Goal: Transaction & Acquisition: Purchase product/service

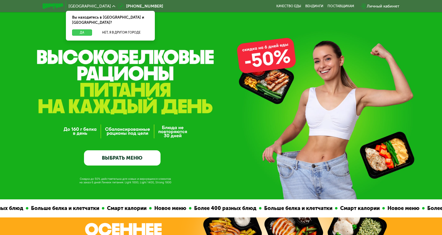
click at [86, 29] on button "Да" at bounding box center [82, 32] width 20 height 6
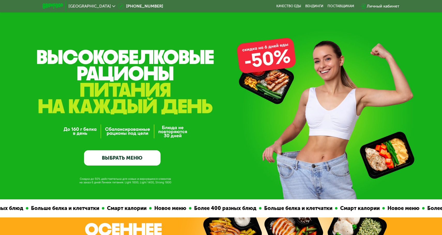
click at [392, 5] on div "Личный кабинет" at bounding box center [383, 6] width 33 height 6
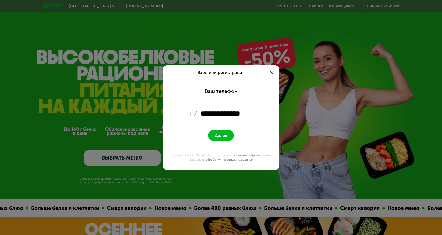
type input "**********"
click at [229, 135] on button "Далее" at bounding box center [221, 135] width 26 height 11
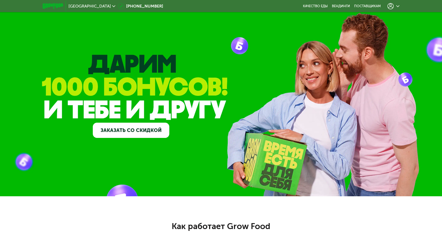
click at [146, 131] on link "Заказать со скидкой" at bounding box center [131, 130] width 76 height 15
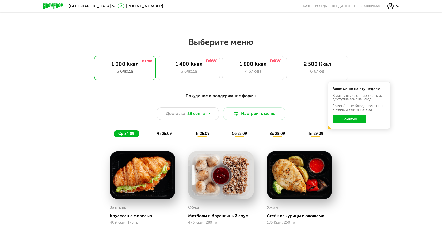
scroll to position [464, 0]
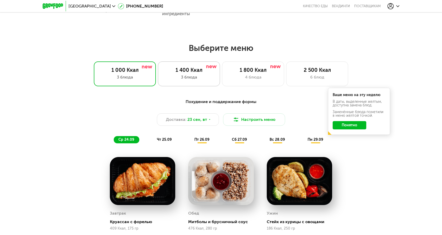
click at [205, 71] on div "1 400 Ккал" at bounding box center [188, 70] width 51 height 6
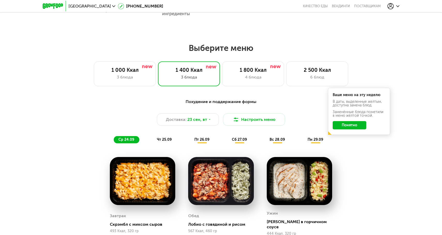
click at [359, 125] on button "Понятно" at bounding box center [349, 125] width 34 height 8
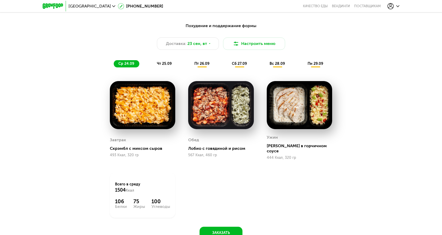
scroll to position [539, 0]
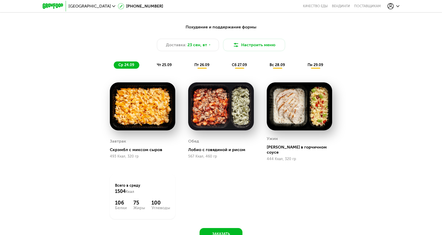
click at [164, 64] on span "чт 25.09" at bounding box center [164, 65] width 15 height 4
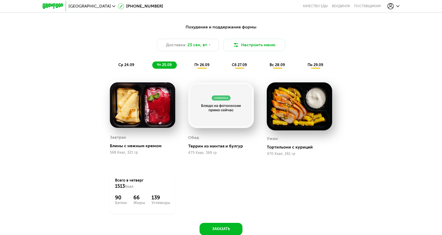
click at [121, 68] on div "ср 24.09" at bounding box center [127, 64] width 26 height 7
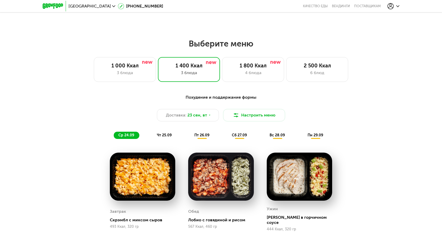
scroll to position [467, 0]
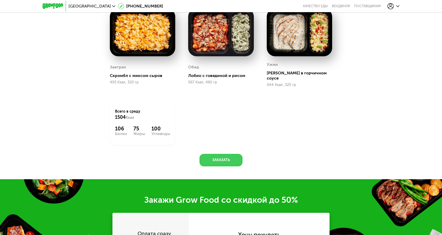
click at [231, 158] on button "Заказать" at bounding box center [220, 160] width 43 height 12
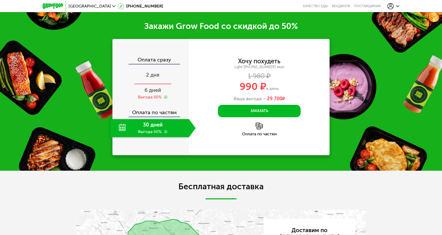
click at [154, 72] on span "2 дня" at bounding box center [152, 75] width 13 height 6
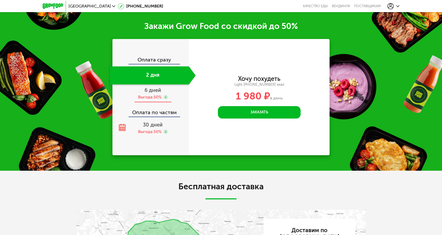
click at [154, 94] on div "Выгода 50%" at bounding box center [150, 97] width 24 height 6
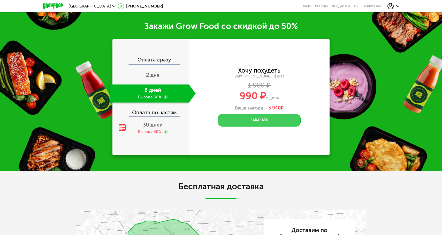
click at [257, 114] on button "Заказать" at bounding box center [259, 120] width 83 height 12
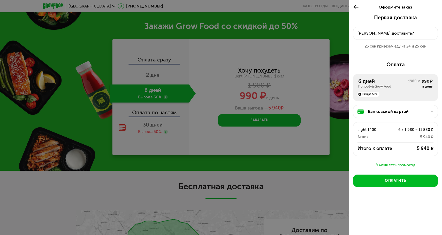
click at [390, 113] on div "Банковской картой" at bounding box center [397, 111] width 59 height 6
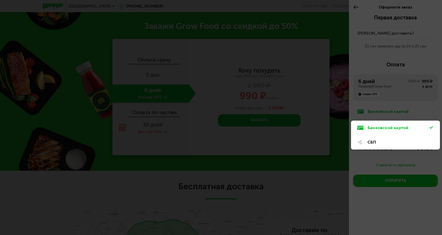
click at [383, 131] on div "Банковской картой" at bounding box center [398, 128] width 62 height 6
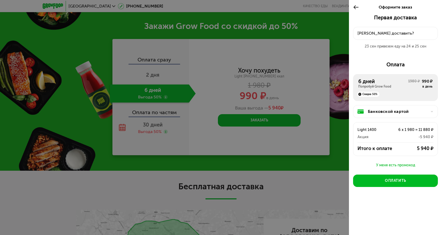
click at [386, 36] on div "Куда доставить?" at bounding box center [395, 33] width 76 height 6
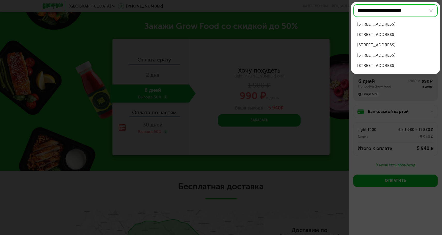
click at [407, 25] on div "Севастопольский пр-кт, д 22А" at bounding box center [395, 24] width 76 height 6
type input "**********"
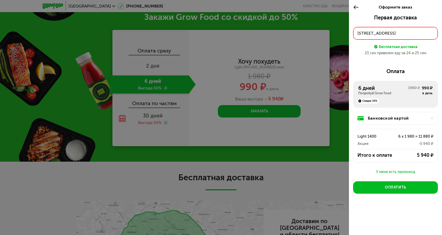
scroll to position [797, 0]
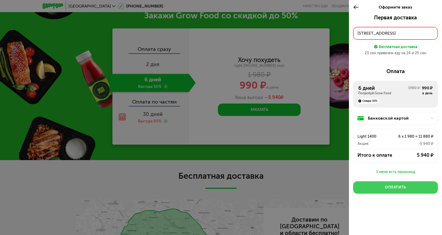
click at [408, 188] on button "Оплатить" at bounding box center [395, 187] width 85 height 12
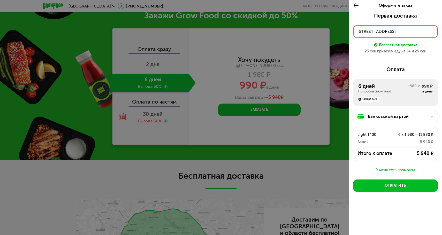
click at [424, 32] on div "Севастопольский пр-кт, д 22А" at bounding box center [395, 31] width 76 height 6
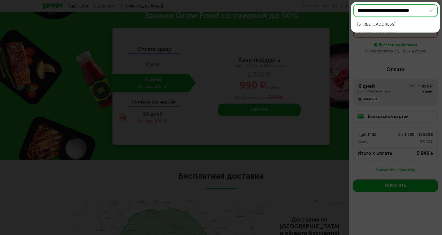
click at [420, 24] on div "Севастопольский пр-кт, д 22А, кв 361" at bounding box center [395, 24] width 76 height 6
type input "**********"
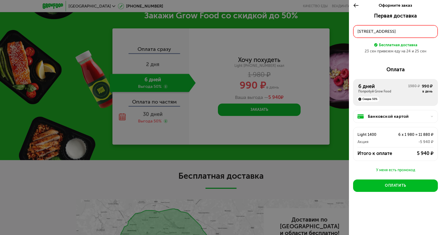
click at [398, 33] on div "Севастопольский пр-кт, д 22А, кв 361" at bounding box center [395, 31] width 76 height 6
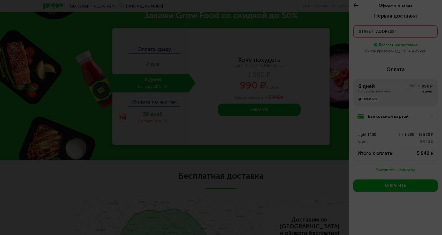
scroll to position [0, 6]
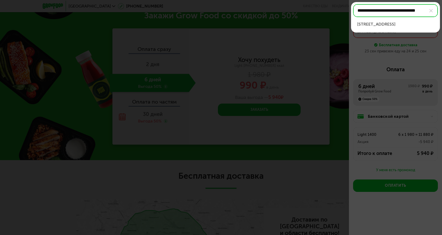
click at [407, 45] on div at bounding box center [221, 117] width 442 height 235
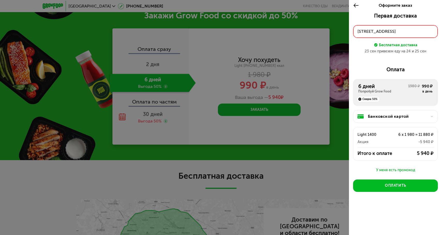
click at [434, 29] on button "Севастопольский пр-кт, д 22А, кв 361" at bounding box center [395, 31] width 85 height 13
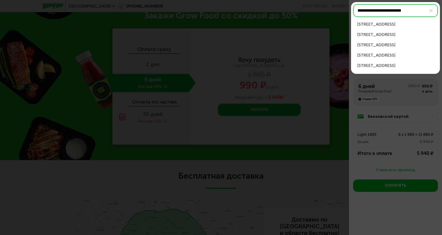
type input "**********"
click at [426, 114] on div at bounding box center [221, 117] width 442 height 235
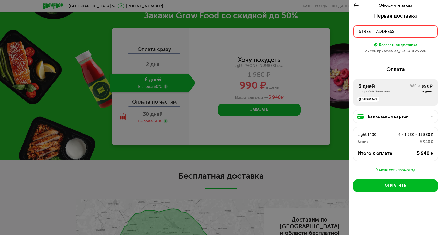
click at [425, 32] on div "Севастопольский пр-кт, д 22А, кв 361" at bounding box center [395, 31] width 76 height 6
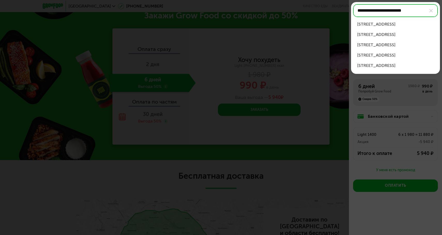
type input "**********"
click at [408, 26] on div "Севастопольский пр-кт, д 22А" at bounding box center [395, 24] width 76 height 6
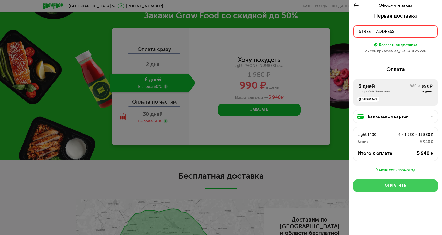
click at [391, 185] on div "Оплатить" at bounding box center [395, 185] width 21 height 5
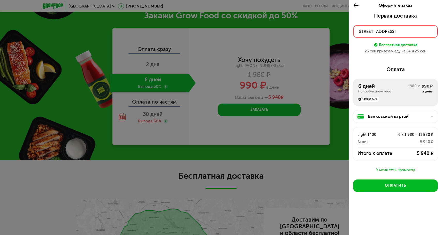
click at [419, 34] on div "Севастопольский пр-кт, д 22А" at bounding box center [395, 31] width 76 height 6
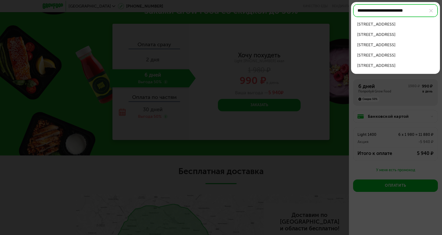
scroll to position [805, 0]
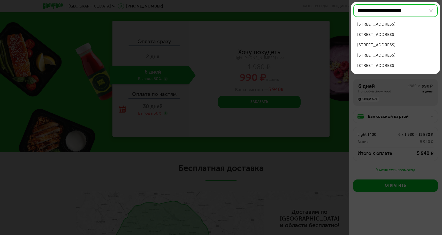
type input "**********"
click at [410, 25] on div "Севастопольский пр-кт, д 22А" at bounding box center [395, 24] width 76 height 6
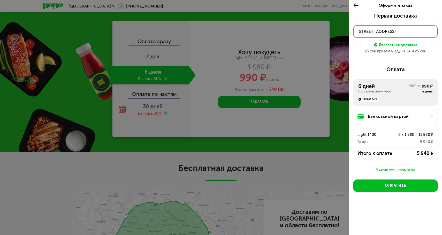
click at [357, 6] on icon at bounding box center [356, 5] width 6 height 6
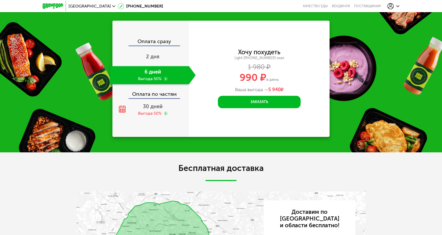
scroll to position [787, 0]
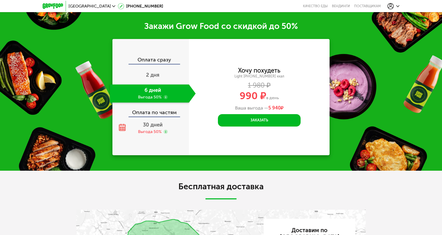
click at [395, 6] on div at bounding box center [393, 6] width 12 height 6
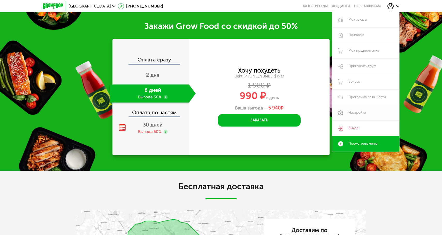
click at [353, 112] on link "Настройки" at bounding box center [365, 112] width 67 height 15
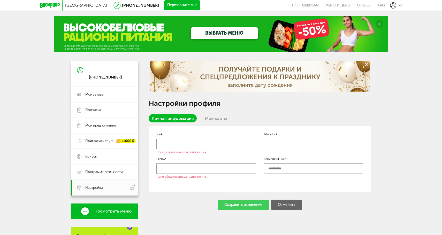
click at [193, 144] on input "text" at bounding box center [205, 144] width 99 height 10
type input "****"
click at [185, 170] on input "text" at bounding box center [205, 169] width 99 height 10
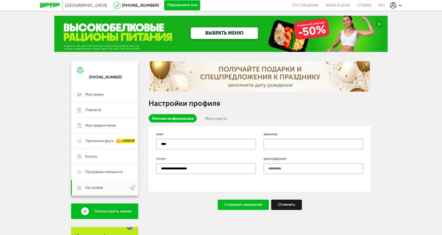
type input "**********"
click at [251, 205] on div "Сохранить изменения" at bounding box center [242, 205] width 51 height 10
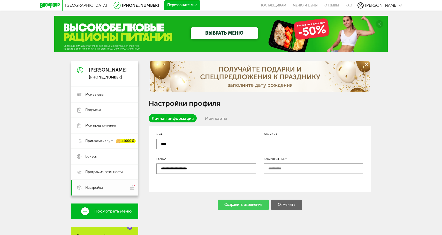
click at [99, 189] on span "Настройки" at bounding box center [94, 187] width 18 height 5
click at [97, 94] on span "Мои заказы" at bounding box center [94, 94] width 18 height 5
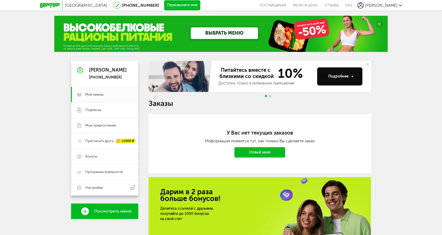
click at [238, 153] on link "Новый заказ" at bounding box center [259, 152] width 51 height 10
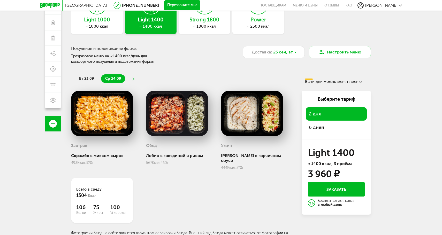
scroll to position [51, 0]
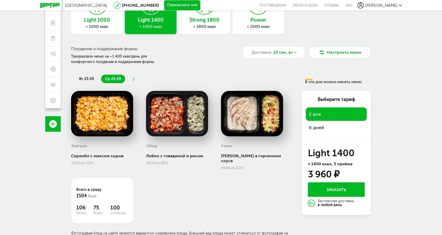
click at [316, 125] on span "6 дней" at bounding box center [336, 127] width 55 height 7
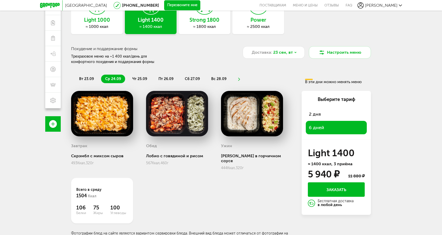
click at [323, 190] on button "Заказать" at bounding box center [336, 189] width 57 height 14
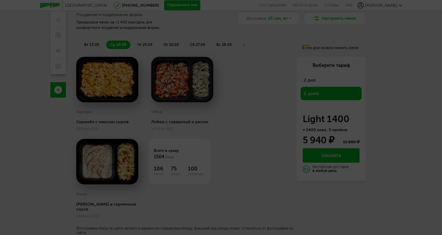
scroll to position [45, 0]
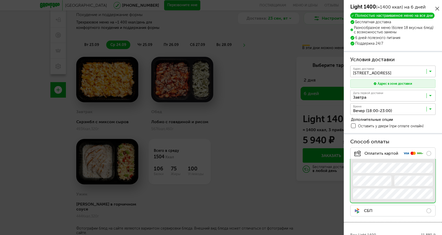
click at [354, 125] on span at bounding box center [353, 125] width 5 height 5
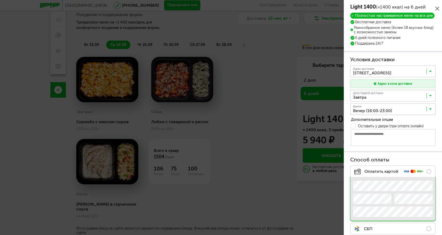
click at [366, 137] on textarea at bounding box center [393, 137] width 84 height 17
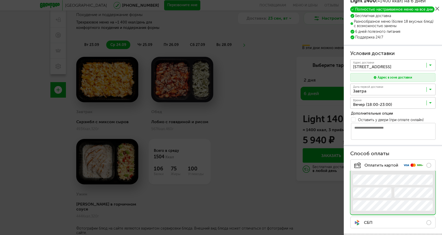
scroll to position [0, 0]
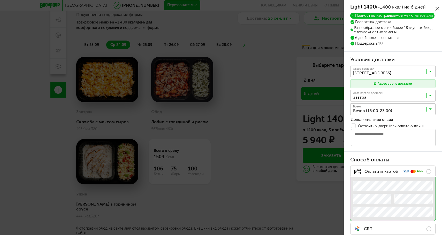
paste textarea "**********"
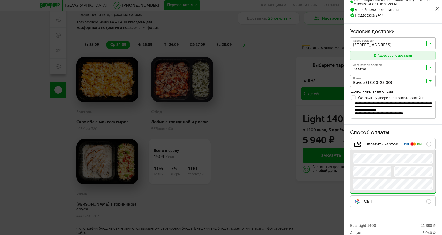
scroll to position [39, 0]
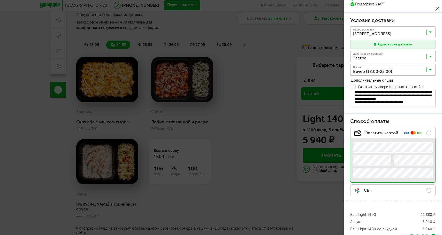
type textarea "**********"
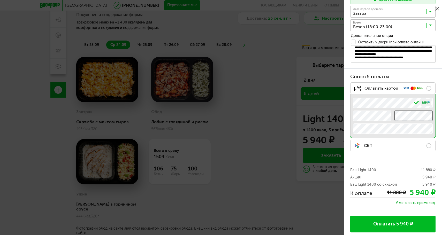
scroll to position [84, 0]
click at [398, 224] on button "Оплатить 5 940 ₽" at bounding box center [392, 224] width 85 height 17
click at [378, 185] on span "Ваш Light 1400 со скидкой" at bounding box center [373, 184] width 46 height 5
click at [401, 226] on button "Оплатить 5 940 ₽" at bounding box center [392, 224] width 85 height 17
click at [376, 175] on div "Акция 5 940 ₽" at bounding box center [392, 177] width 85 height 5
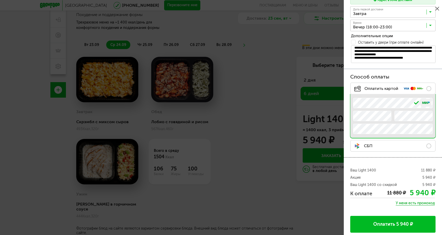
click at [393, 220] on button "Оплатить 5 940 ₽" at bounding box center [392, 224] width 85 height 17
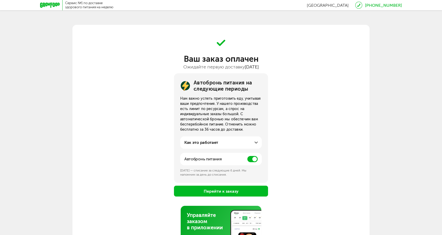
click at [253, 159] on span at bounding box center [252, 159] width 10 height 6
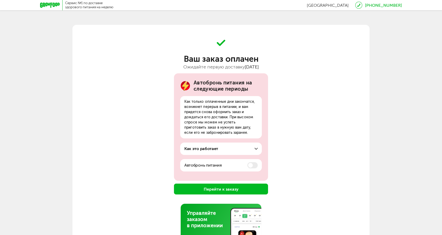
click at [229, 190] on button "Перейти к заказу" at bounding box center [221, 189] width 94 height 11
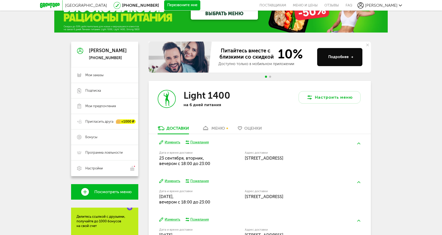
click at [217, 127] on div "меню" at bounding box center [217, 128] width 13 height 5
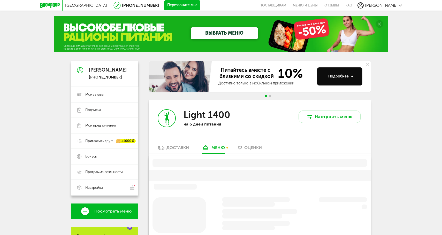
click at [395, 4] on span "Анна" at bounding box center [381, 5] width 33 height 5
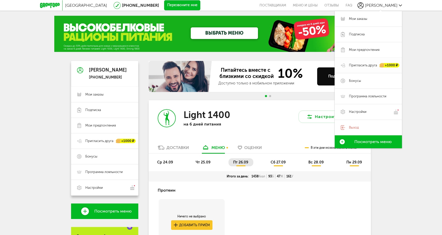
click at [367, 65] on span "Пригласить друга" at bounding box center [363, 65] width 28 height 5
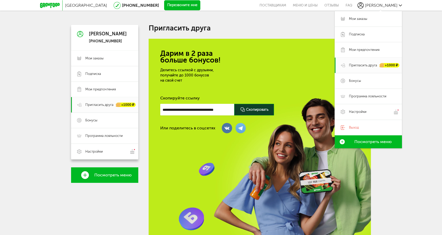
click at [407, 30] on div "Москва 8 (800) 555-21-78 Перезвоните мне поставщикам Меню и цены Отзывы FAQ Анн…" at bounding box center [221, 147] width 442 height 294
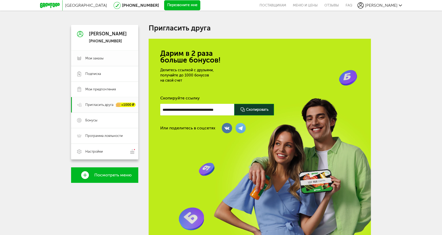
click at [100, 56] on span "Мои заказы" at bounding box center [94, 58] width 18 height 5
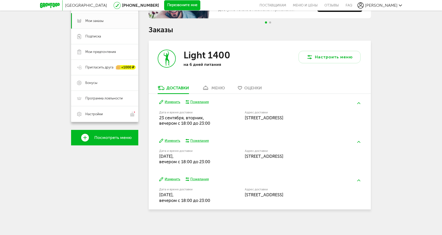
scroll to position [73, 0]
click at [104, 113] on span "Настройки" at bounding box center [108, 114] width 47 height 5
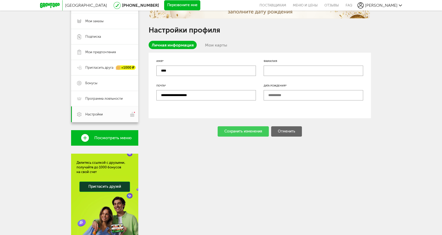
click at [286, 96] on input "text" at bounding box center [312, 95] width 99 height 10
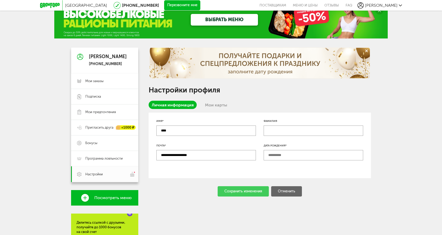
scroll to position [13, 0]
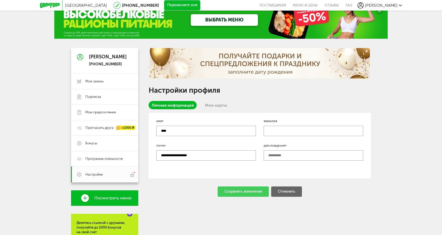
click at [277, 66] on div at bounding box center [260, 63] width 220 height 31
click at [272, 159] on input "text" at bounding box center [312, 155] width 99 height 10
type input "**********"
click at [239, 192] on div "Сохранить изменения" at bounding box center [242, 191] width 51 height 10
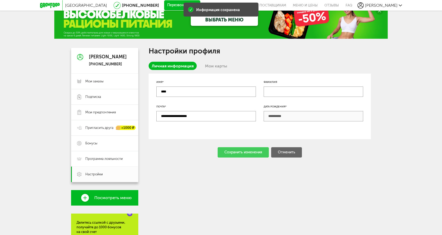
click at [247, 150] on div "Сохранить изменения Отменить" at bounding box center [260, 152] width 222 height 10
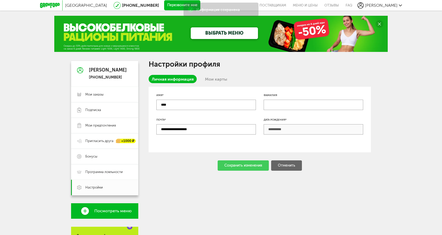
scroll to position [0, 0]
click at [394, 6] on span "Анна" at bounding box center [381, 5] width 33 height 5
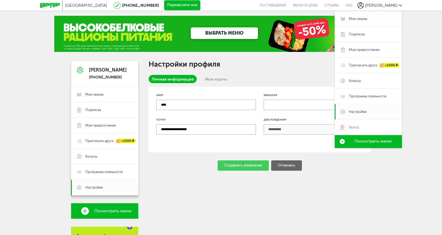
click at [362, 19] on span "Мои заказы" at bounding box center [358, 19] width 18 height 5
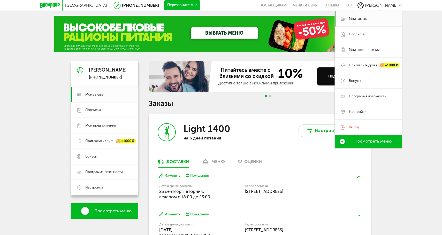
click at [422, 32] on div "Москва 8 (800) 555-21-78 Перезвоните мне поставщикам Меню и цены Отзывы FAQ Анн…" at bounding box center [221, 154] width 442 height 309
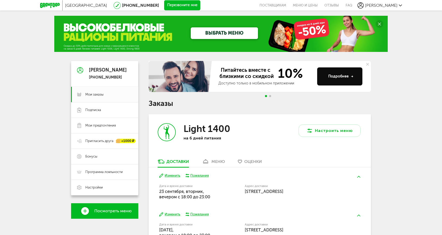
click at [348, 78] on div "Подробнее" at bounding box center [340, 76] width 25 height 5
click at [96, 93] on span "Мои заказы" at bounding box center [94, 94] width 18 height 5
click at [96, 96] on span "Мои заказы" at bounding box center [94, 94] width 18 height 5
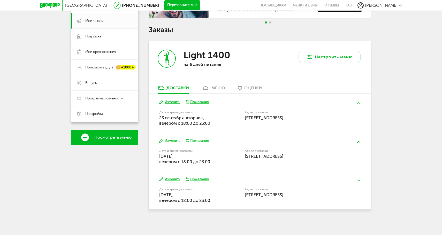
scroll to position [73, 0]
click at [173, 102] on button "Изменить" at bounding box center [169, 102] width 21 height 5
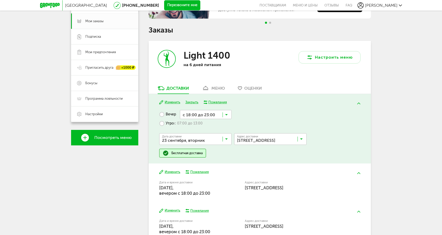
click at [180, 137] on input "Search for option" at bounding box center [196, 140] width 72 height 9
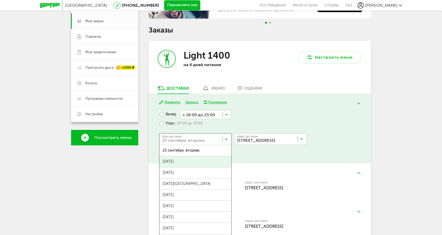
click at [180, 161] on span "24 сентября, среда" at bounding box center [195, 161] width 72 height 11
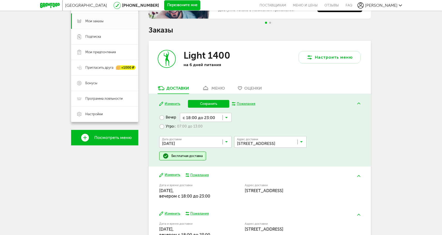
click at [209, 100] on button "Сохранить" at bounding box center [208, 104] width 41 height 8
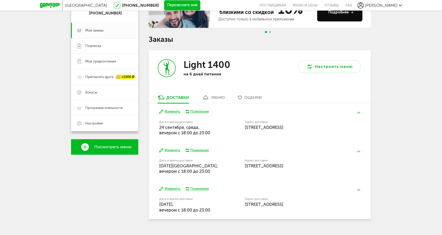
scroll to position [65, 0]
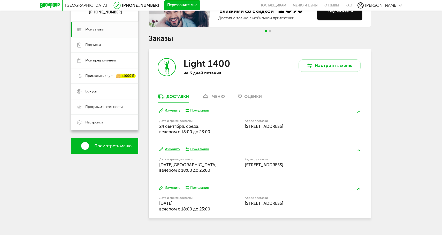
click at [218, 97] on div "меню" at bounding box center [217, 96] width 13 height 5
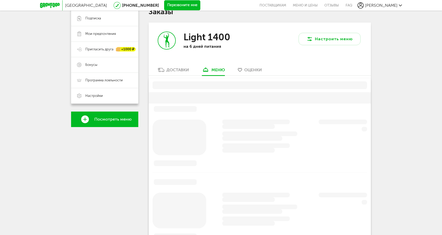
scroll to position [101, 0]
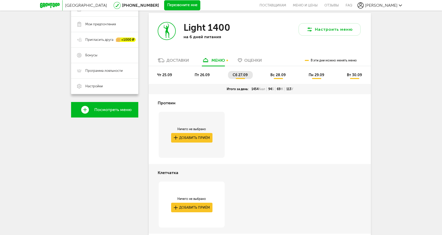
click at [164, 75] on span "чт 25.09" at bounding box center [164, 75] width 15 height 4
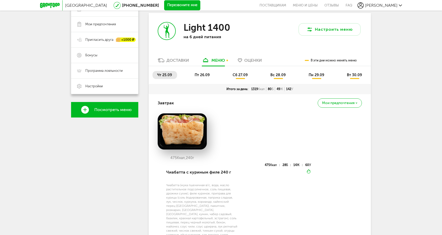
click at [206, 74] on span "пт 26.09" at bounding box center [201, 75] width 15 height 4
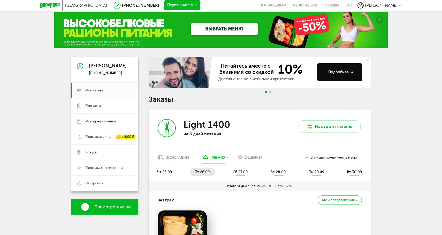
scroll to position [0, 0]
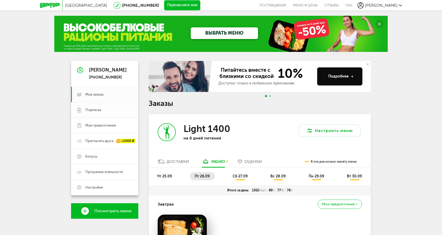
click at [98, 114] on link "Подписка" at bounding box center [104, 109] width 67 height 15
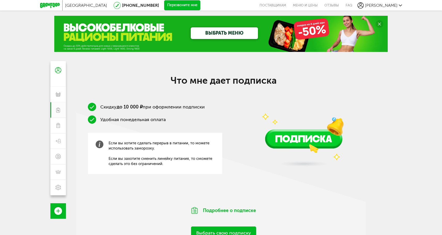
click at [106, 39] on div "ВЫБРАТЬ МЕНЮ" at bounding box center [220, 34] width 333 height 36
click at [52, 5] on icon at bounding box center [50, 5] width 20 height 5
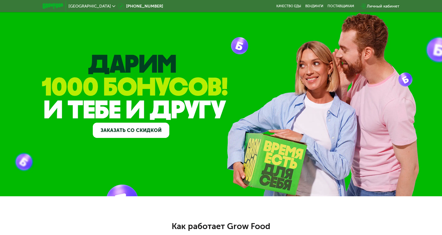
click at [388, 5] on div "Личный кабинет" at bounding box center [383, 6] width 33 height 6
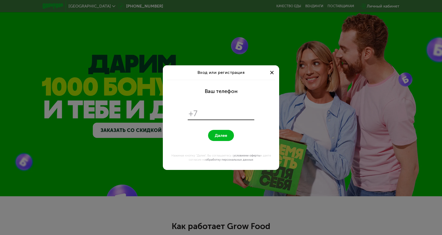
click at [273, 71] on span at bounding box center [271, 72] width 3 height 3
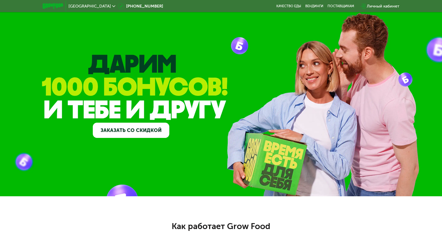
click at [51, 6] on img at bounding box center [53, 5] width 20 height 5
click at [388, 4] on div "Личный кабинет" at bounding box center [383, 6] width 33 height 6
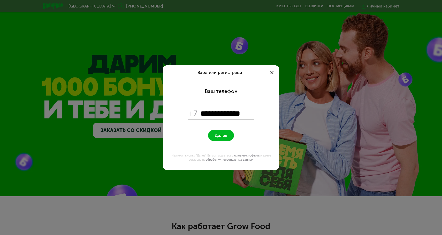
type input "**********"
click at [221, 135] on button "Далее" at bounding box center [221, 135] width 26 height 11
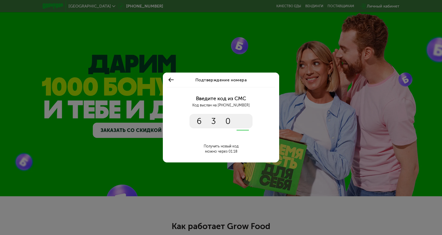
type input "****"
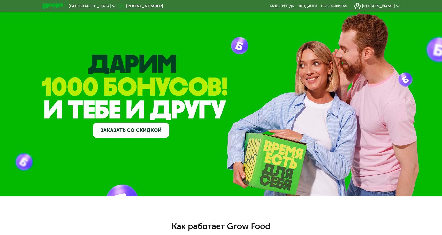
click at [53, 6] on img at bounding box center [53, 5] width 20 height 5
click at [390, 5] on span "Анна" at bounding box center [378, 6] width 33 height 4
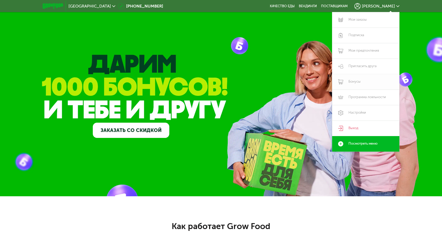
click at [354, 84] on link "Бонусы" at bounding box center [365, 81] width 67 height 15
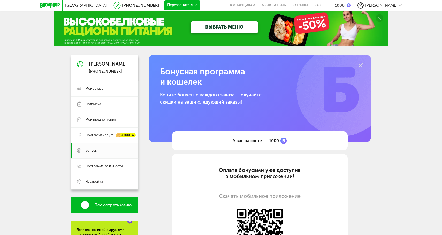
scroll to position [6, 0]
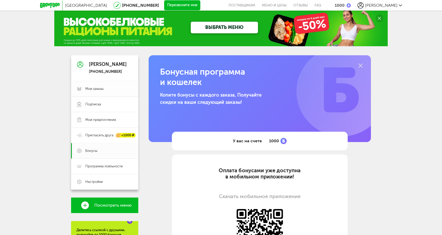
click at [96, 87] on span "Мои заказы" at bounding box center [94, 89] width 18 height 5
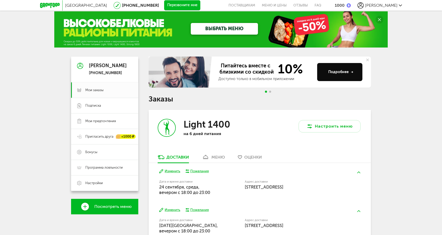
click at [271, 92] on div at bounding box center [268, 92] width 8 height 2
click at [270, 91] on span "Go to slide 2" at bounding box center [270, 92] width 2 height 2
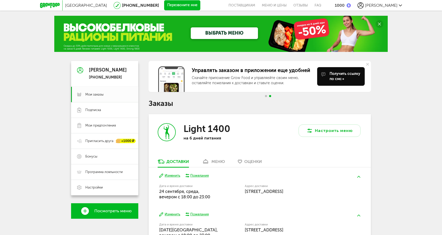
scroll to position [0, 0]
click at [254, 162] on span "Оценки" at bounding box center [253, 161] width 18 height 5
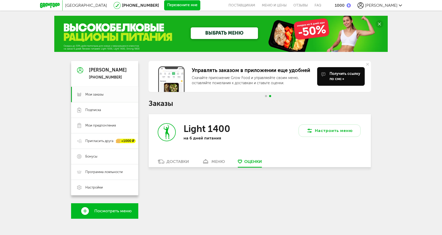
scroll to position [4, 0]
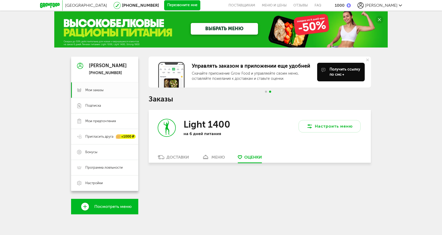
click at [368, 59] on icon at bounding box center [367, 60] width 3 height 3
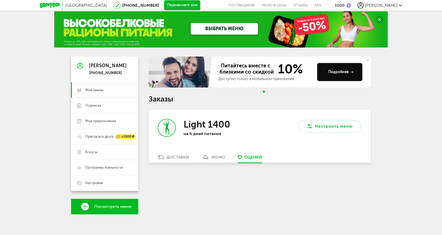
click at [221, 157] on div "меню" at bounding box center [217, 157] width 13 height 5
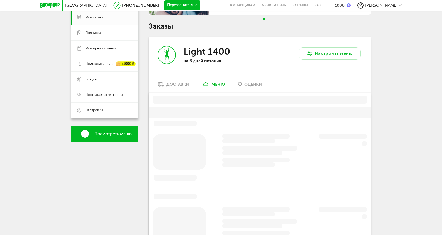
scroll to position [36, 0]
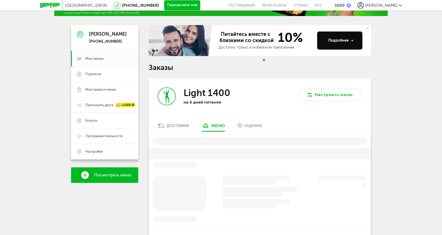
click at [99, 106] on span "Пригласить друга" at bounding box center [99, 105] width 28 height 5
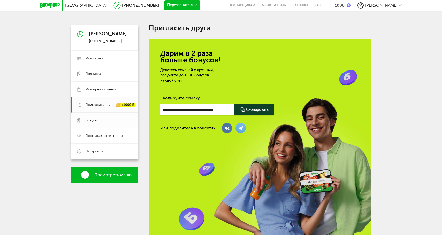
click at [97, 122] on span "Бонусы" at bounding box center [91, 120] width 12 height 5
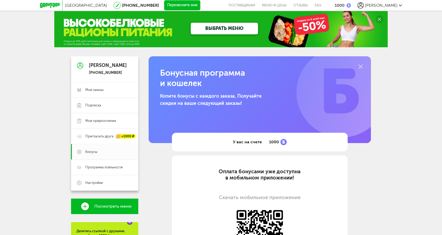
scroll to position [6, 0]
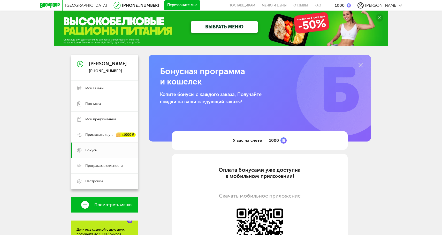
click at [344, 5] on div "1000" at bounding box center [339, 5] width 10 height 5
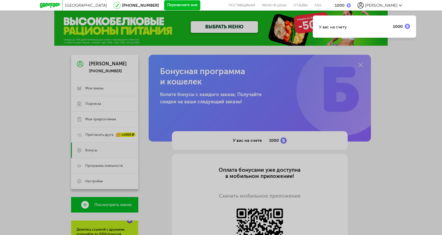
click at [341, 27] on div "У вас на счету" at bounding box center [333, 27] width 28 height 5
click at [281, 136] on div "У вас на счету 1000" at bounding box center [221, 117] width 442 height 235
